Goal: Information Seeking & Learning: Learn about a topic

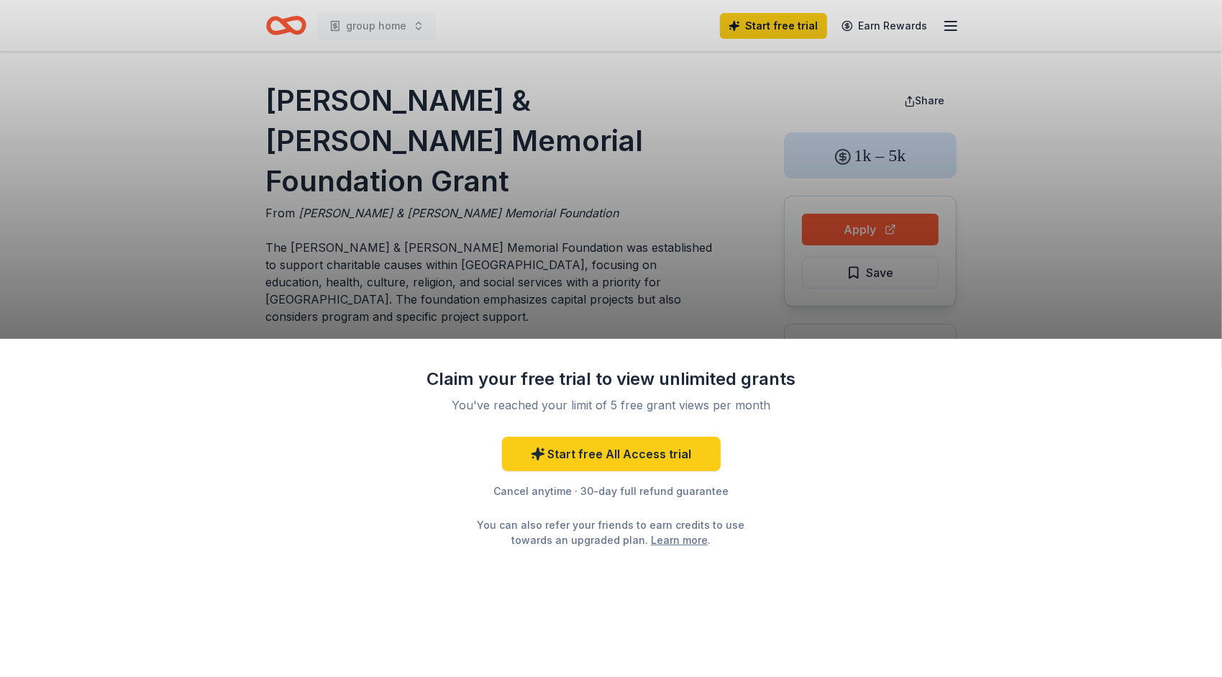
click at [1043, 298] on div "Claim your free trial to view unlimited grants You've reached your limit of 5 f…" at bounding box center [611, 338] width 1222 height 677
click at [836, 213] on div "Claim your free trial to view unlimited grants You've reached your limit of 5 f…" at bounding box center [611, 338] width 1222 height 677
click at [833, 224] on div "Claim your free trial to view unlimited grants You've reached your limit of 5 f…" at bounding box center [611, 338] width 1222 height 677
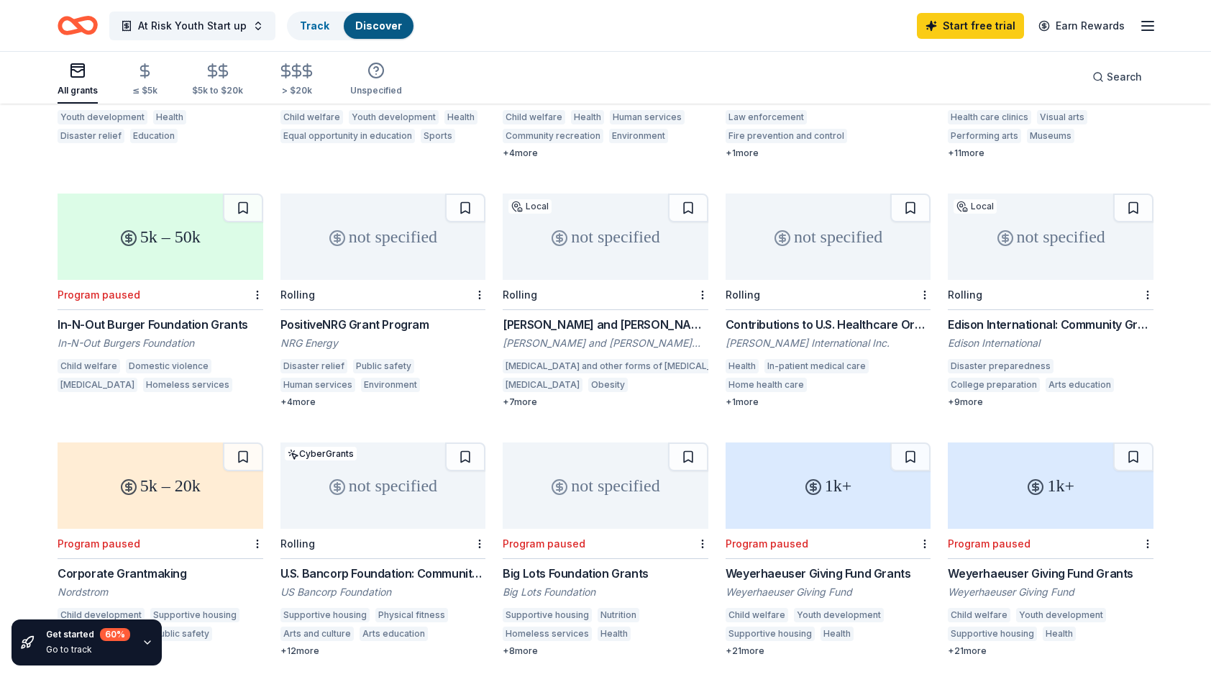
scroll to position [1137, 0]
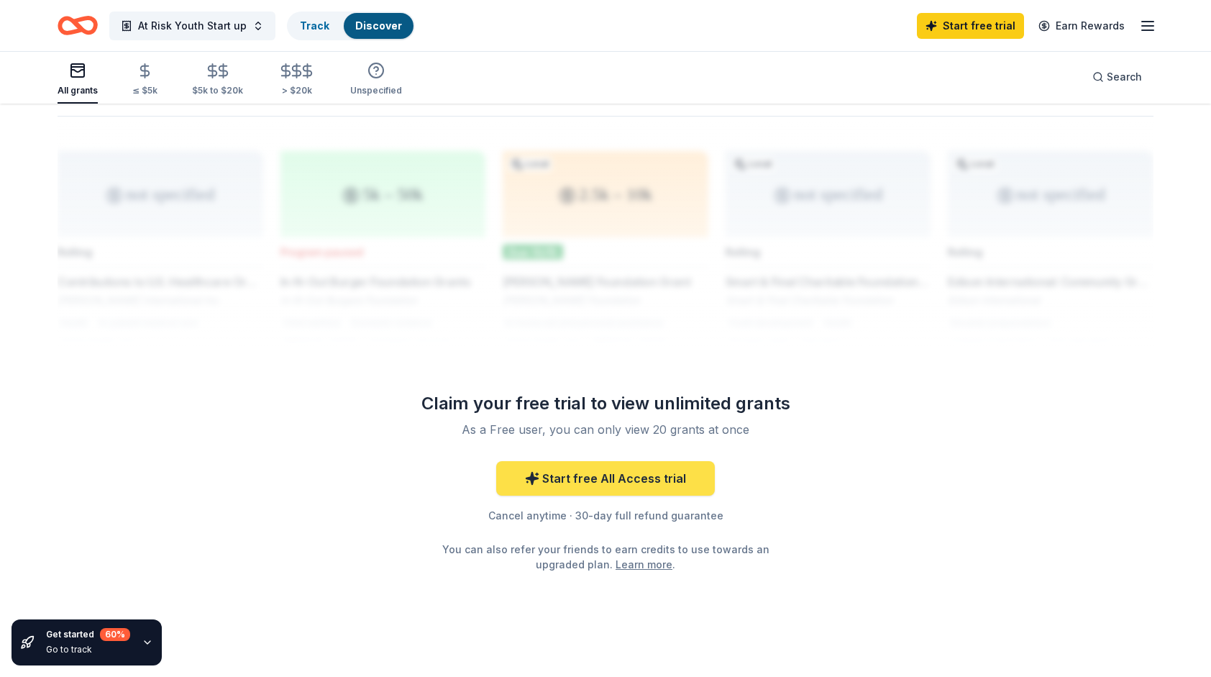
click at [618, 464] on link "Start free All Access trial" at bounding box center [605, 478] width 219 height 35
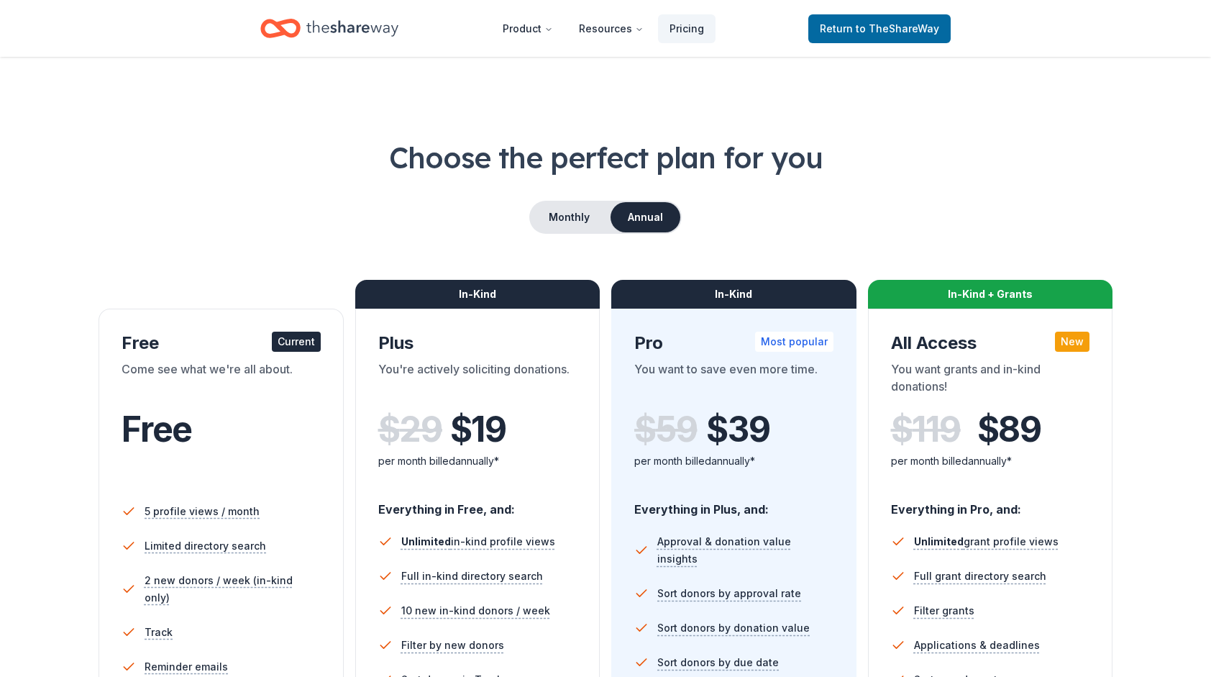
click at [257, 409] on div "Free" at bounding box center [221, 429] width 199 height 40
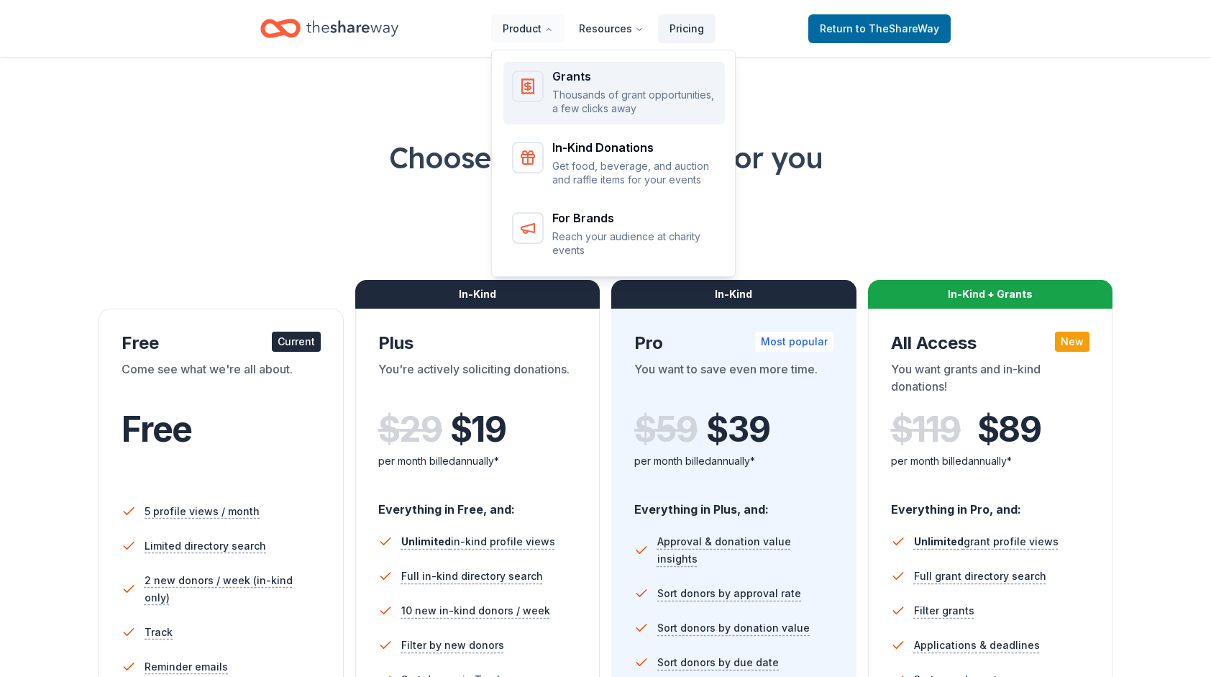
click at [555, 88] on div "Grants Thousands of grant opportunities, a few clicks away" at bounding box center [614, 92] width 204 height 45
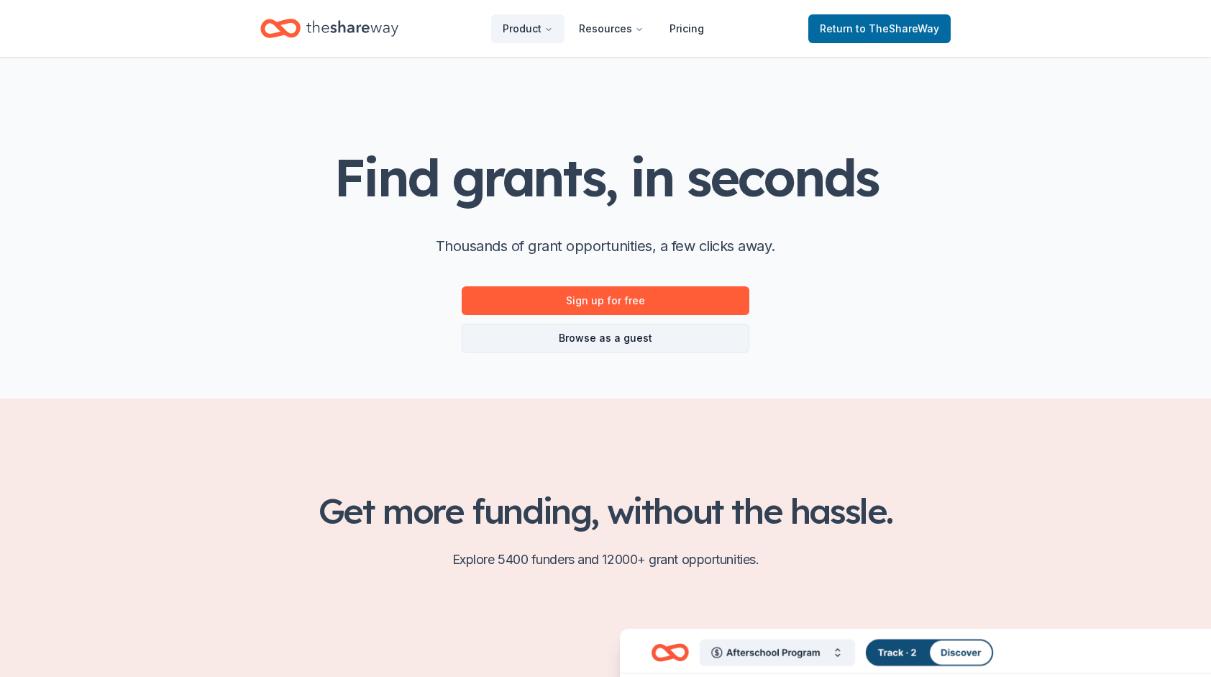
click at [628, 339] on link "Browse as a guest" at bounding box center [606, 338] width 288 height 29
click at [574, 339] on link "Browse as a guest" at bounding box center [606, 338] width 288 height 29
click at [581, 337] on link "Browse as a guest" at bounding box center [606, 338] width 288 height 29
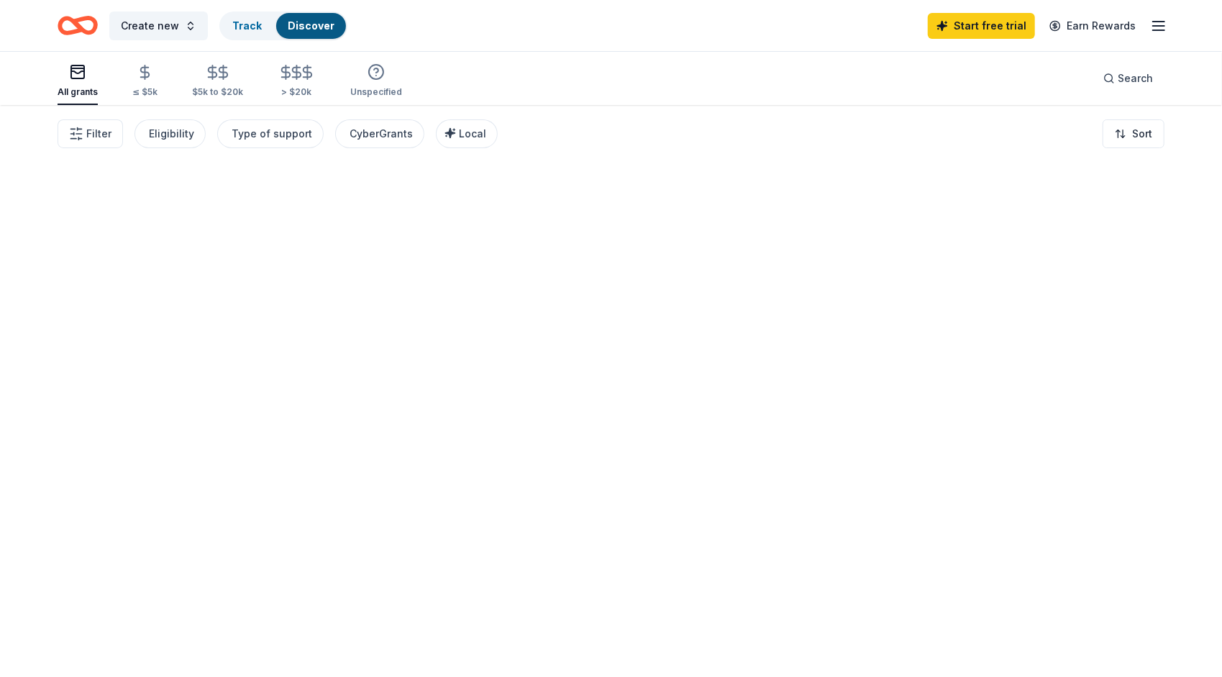
click at [581, 337] on div at bounding box center [611, 391] width 1222 height 572
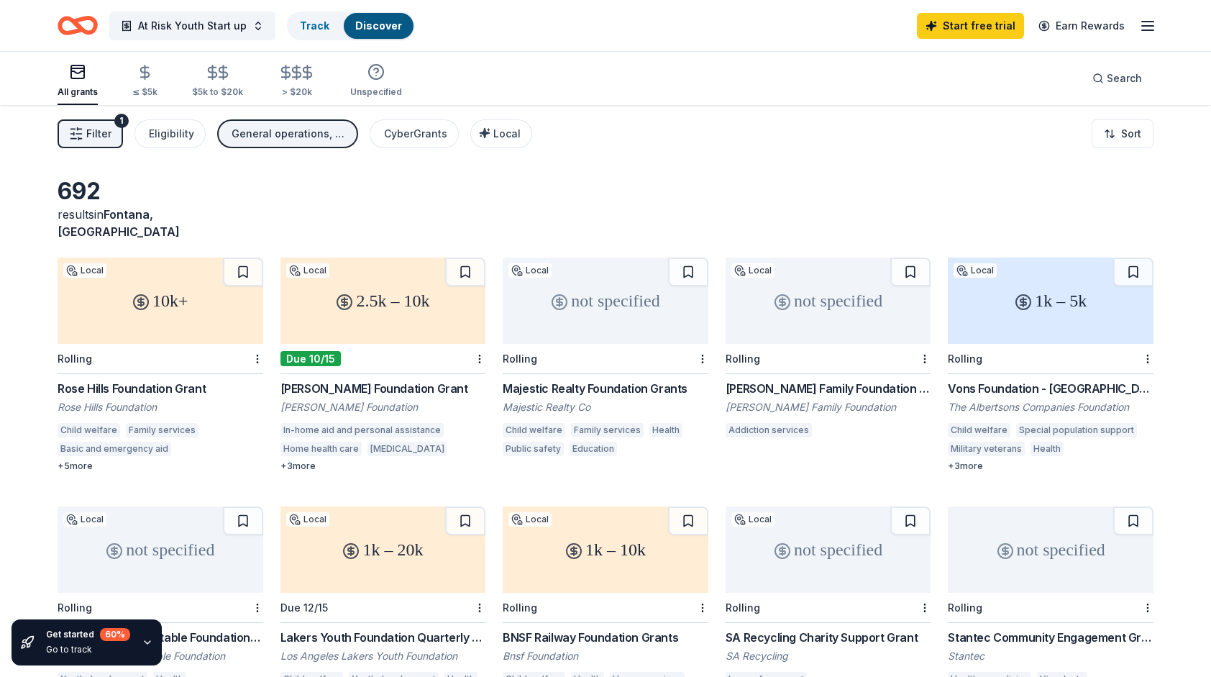
click at [79, 135] on icon "button" at bounding box center [76, 134] width 14 height 14
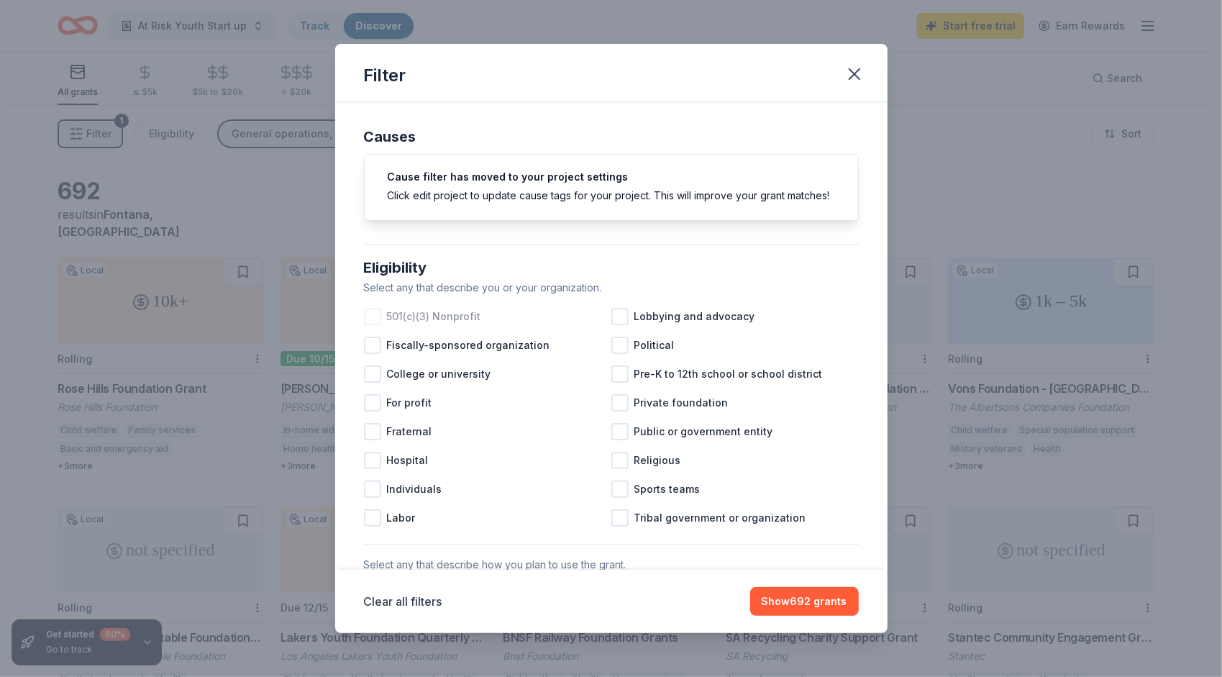
click at [380, 325] on div at bounding box center [372, 316] width 17 height 17
click at [619, 411] on div at bounding box center [619, 402] width 17 height 17
click at [815, 582] on div "Clear all filters Show 555 grants" at bounding box center [611, 600] width 552 height 63
click at [800, 598] on button "Show 555 grants" at bounding box center [804, 601] width 107 height 29
